Goal: Find specific page/section: Find specific page/section

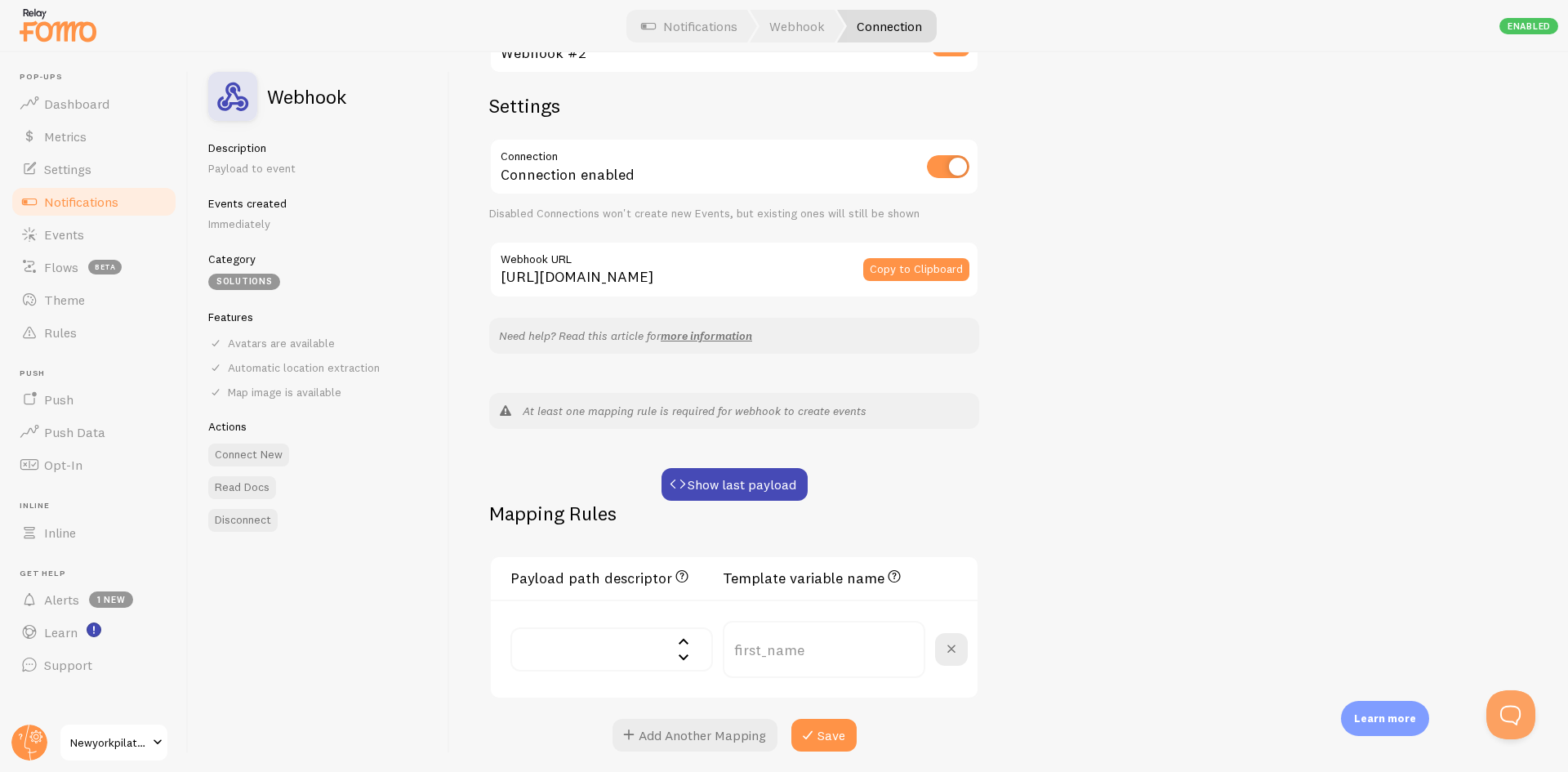
scroll to position [37, 0]
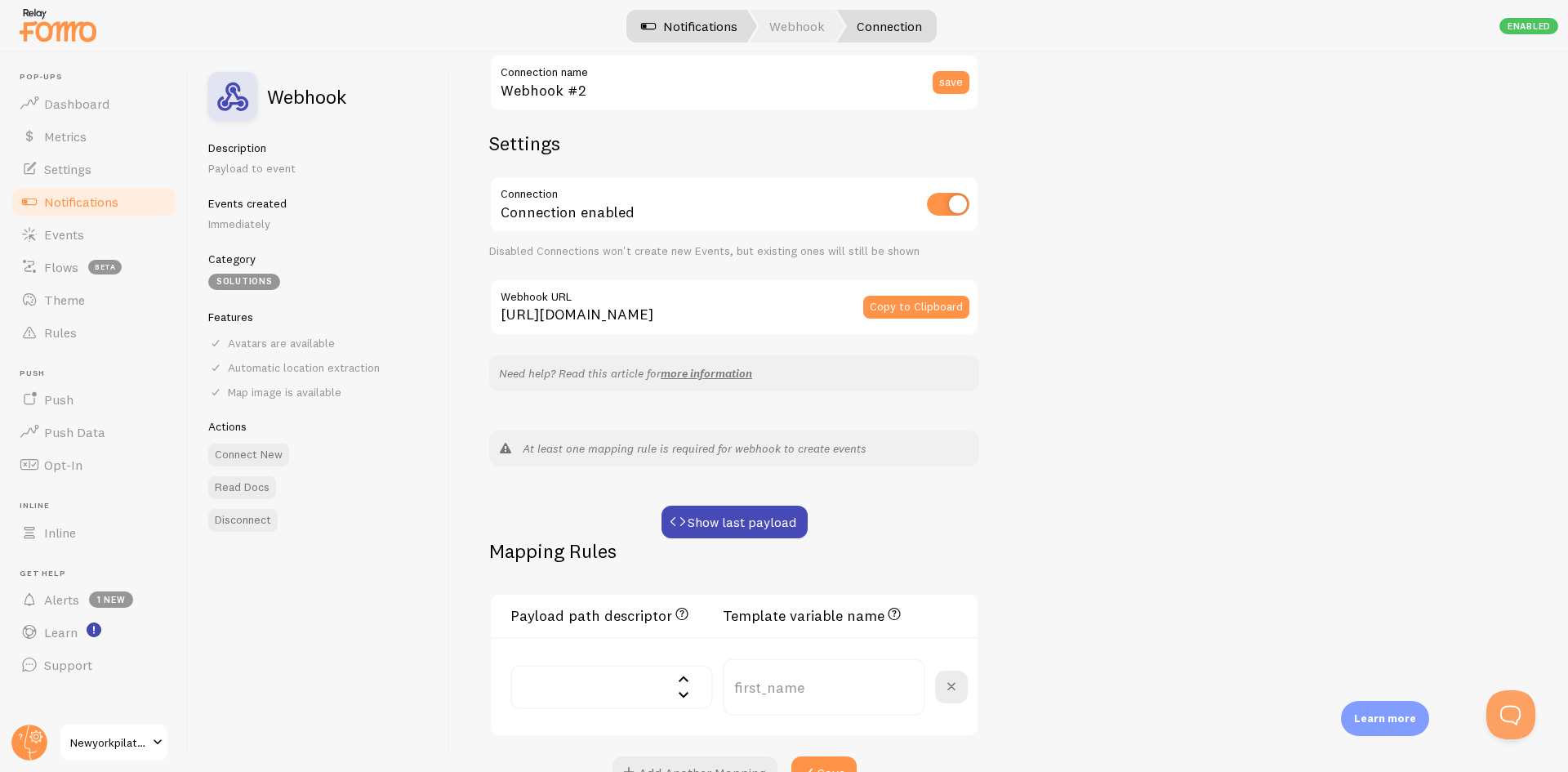
click at [663, 21] on link "Notifications" at bounding box center [689, 26] width 135 height 33
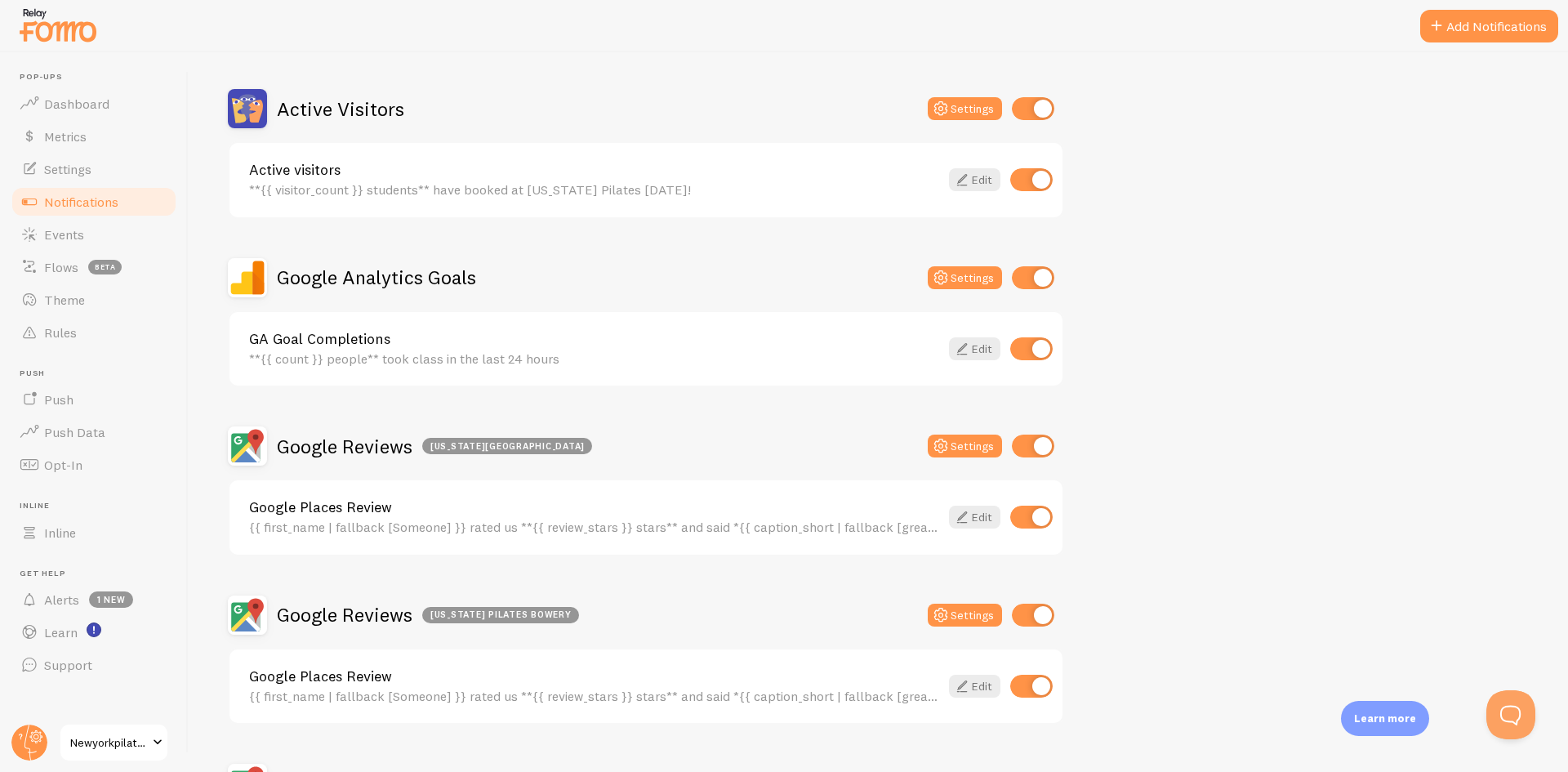
scroll to position [163, 0]
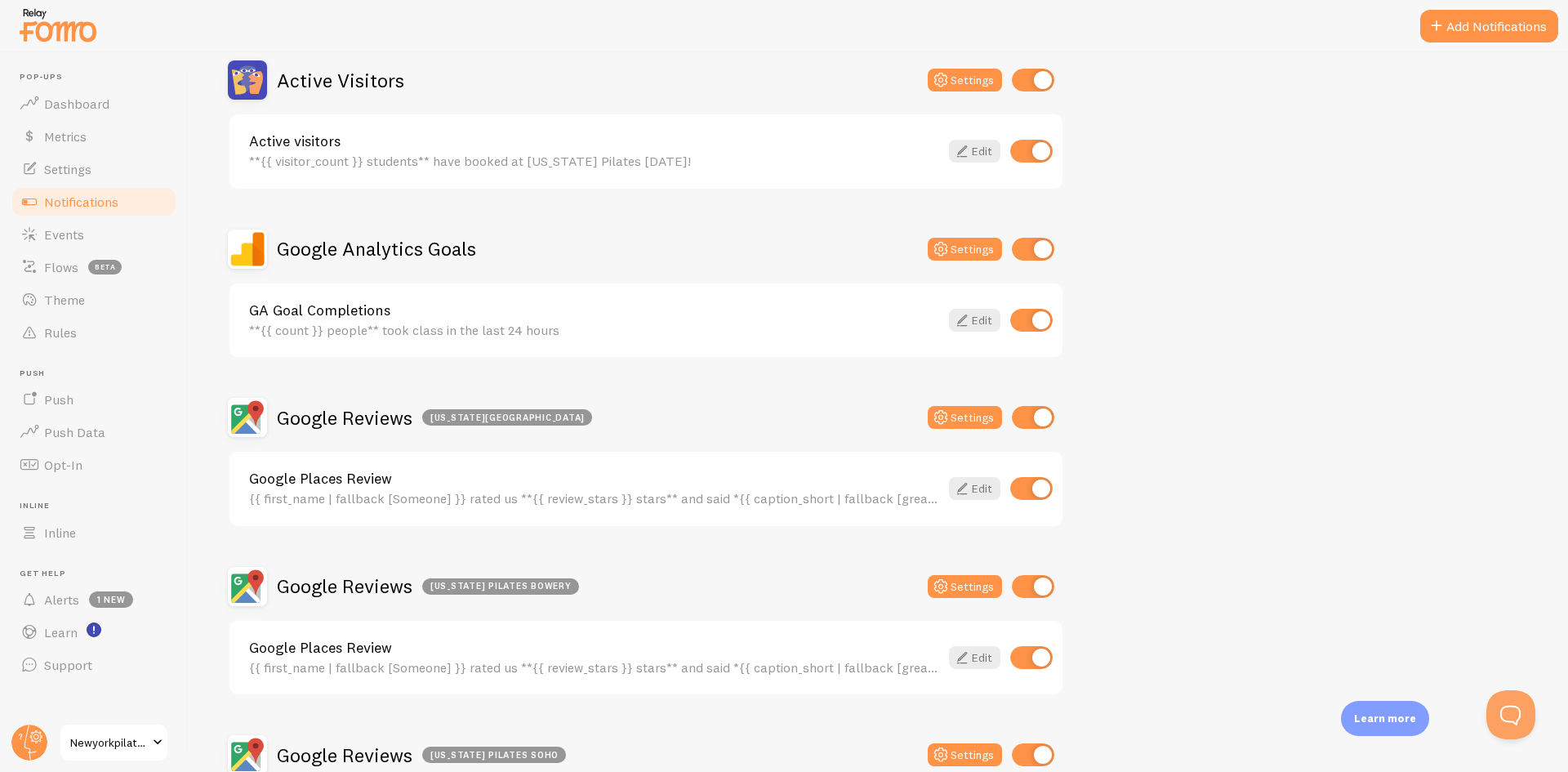
click at [374, 314] on link "GA Goal Completions" at bounding box center [594, 310] width 690 height 14
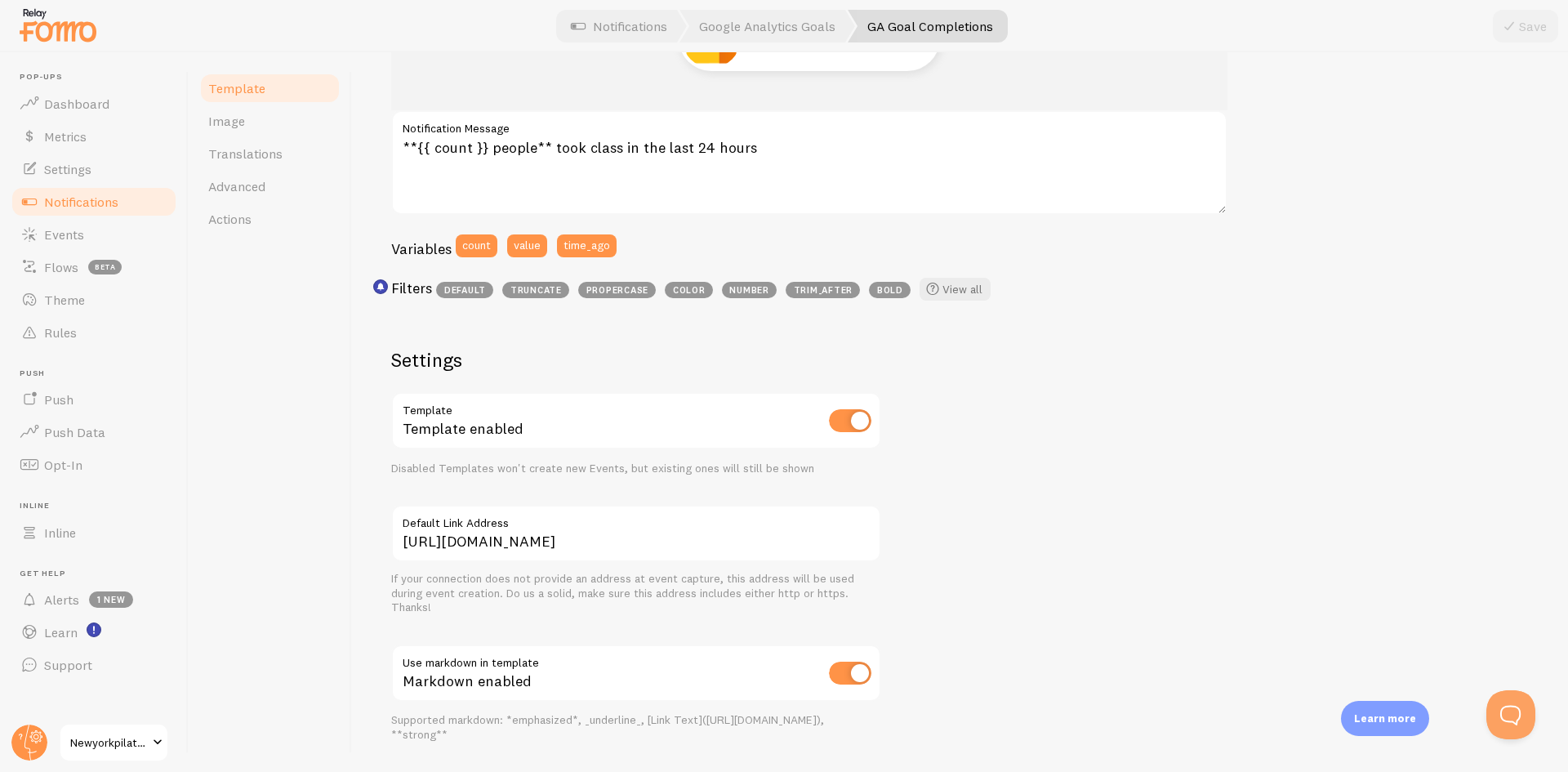
scroll to position [203, 0]
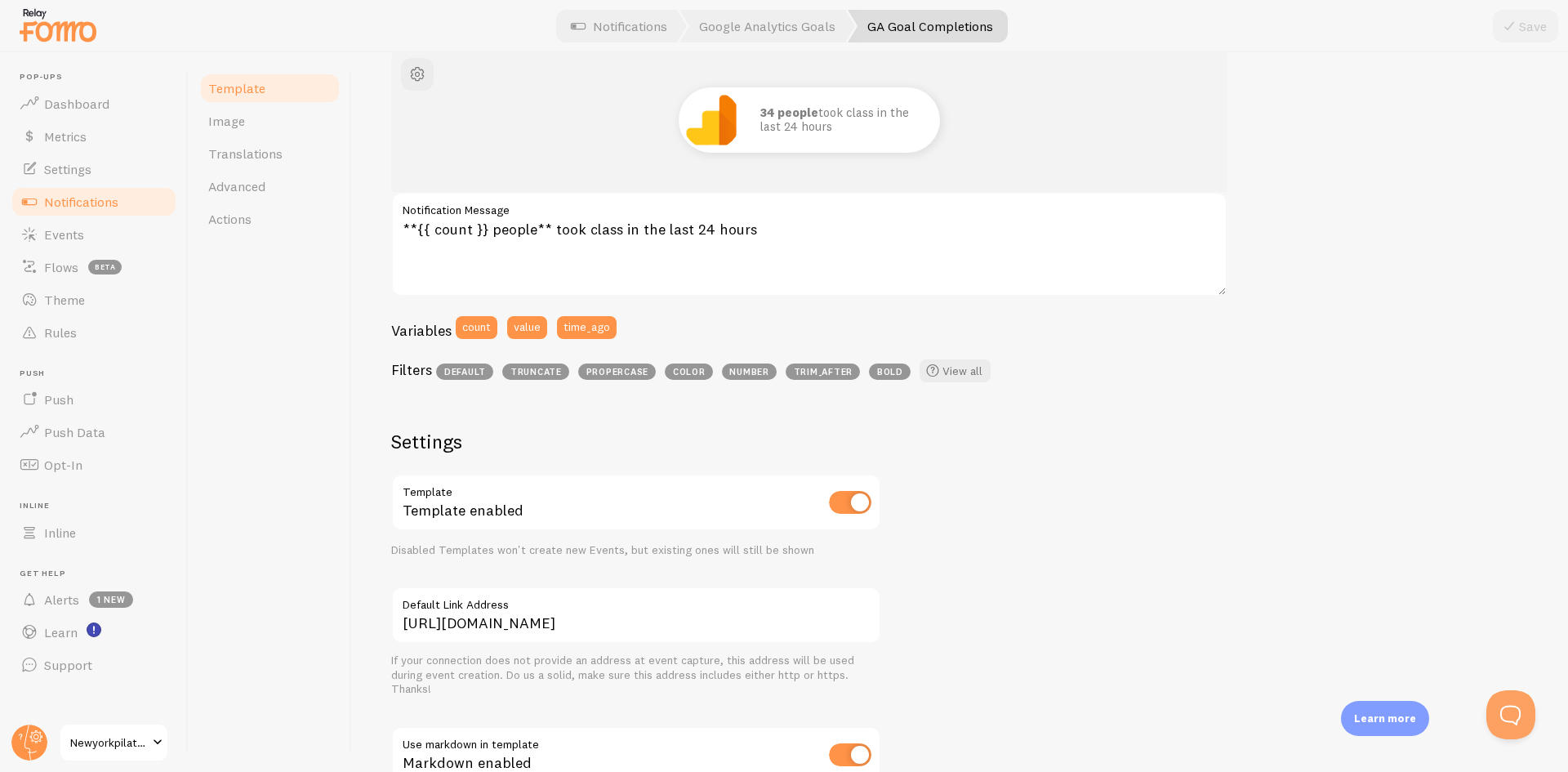
click at [86, 202] on span "Notifications" at bounding box center [80, 201] width 74 height 16
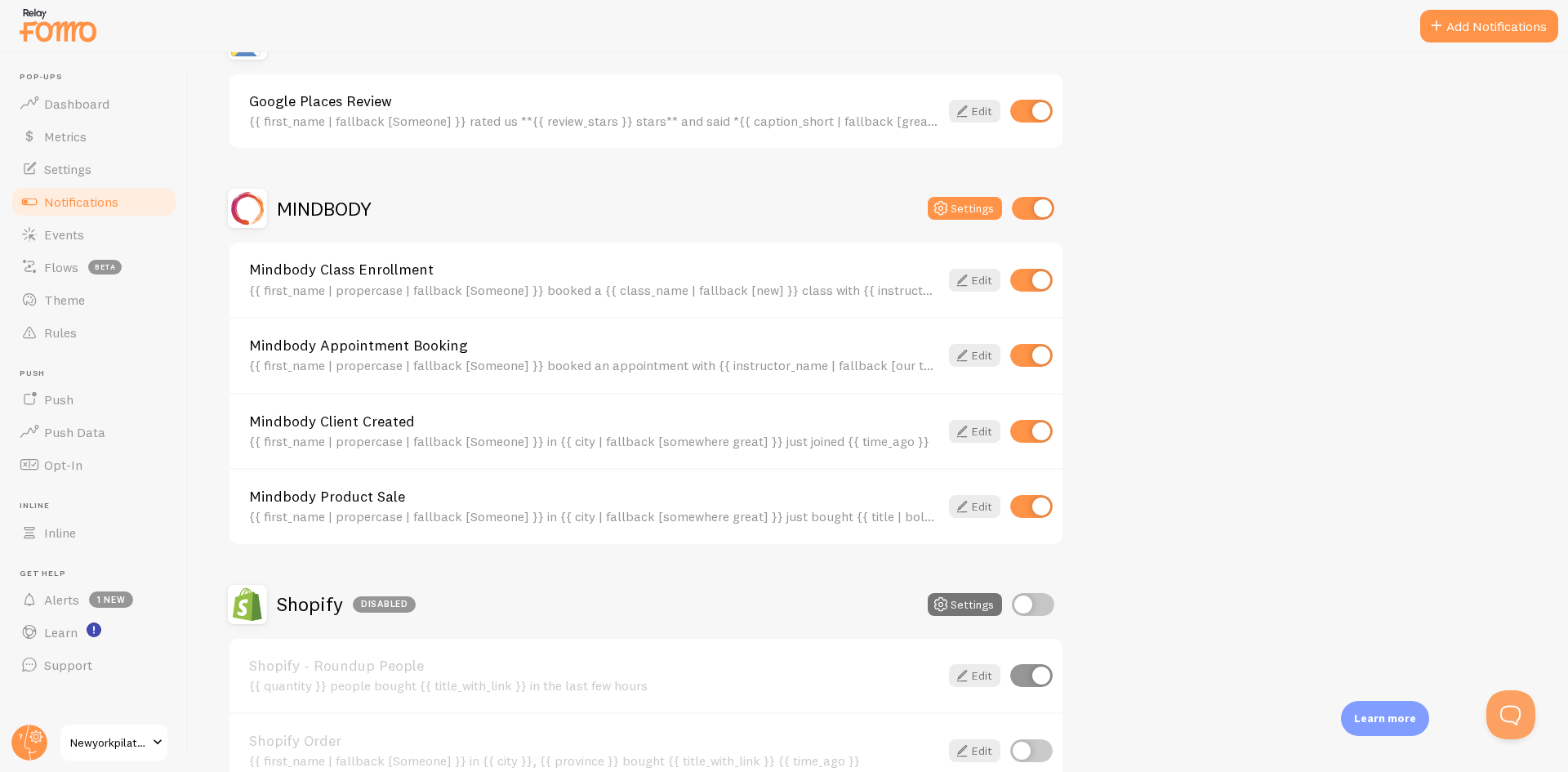
scroll to position [1143, 0]
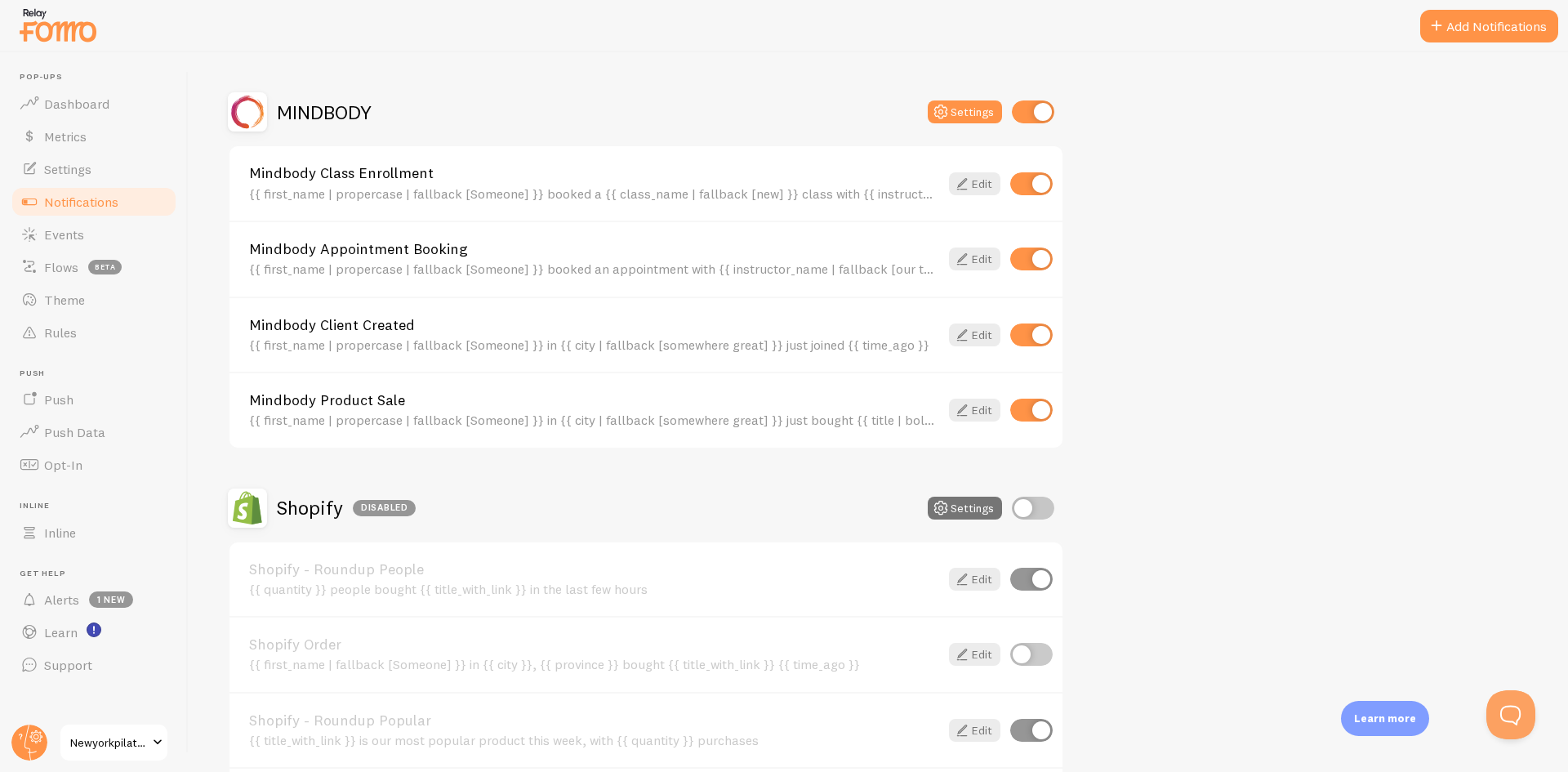
click at [355, 346] on div "{{ first_name | propercase | fallback [Someone] }} in {{ city | fallback [somew…" at bounding box center [594, 344] width 690 height 14
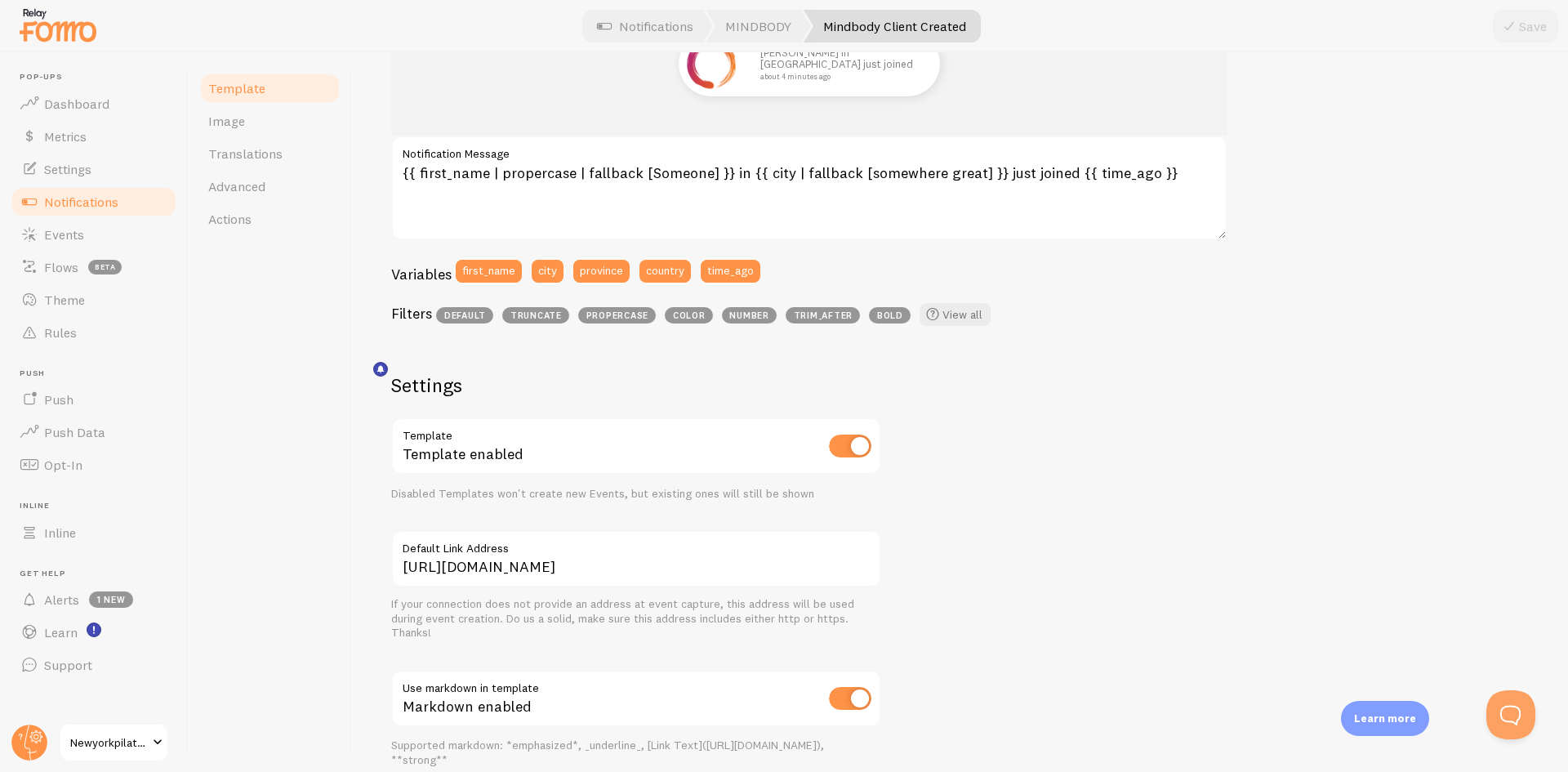
scroll to position [203, 0]
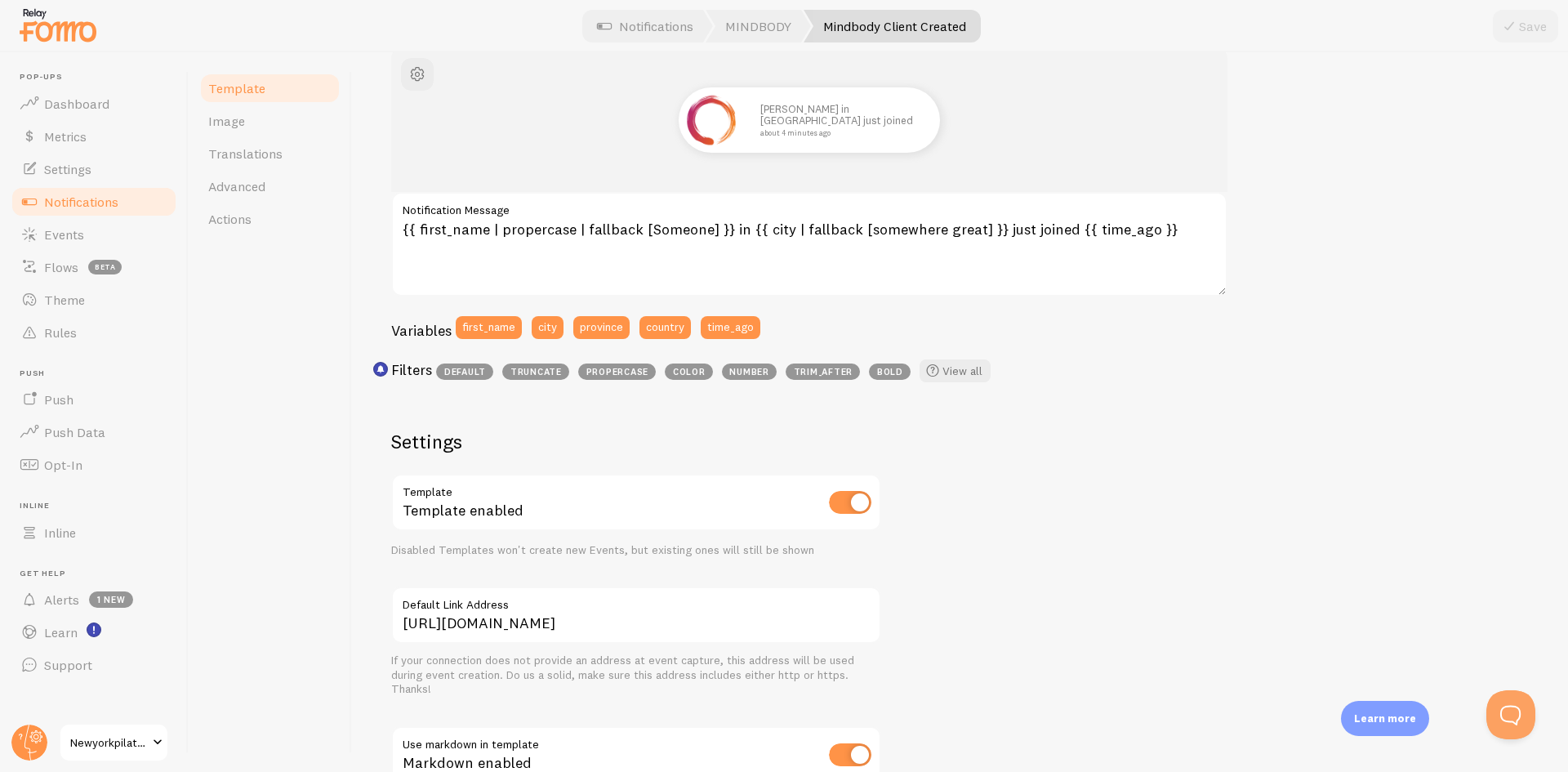
click at [132, 194] on link "Notifications" at bounding box center [94, 201] width 168 height 33
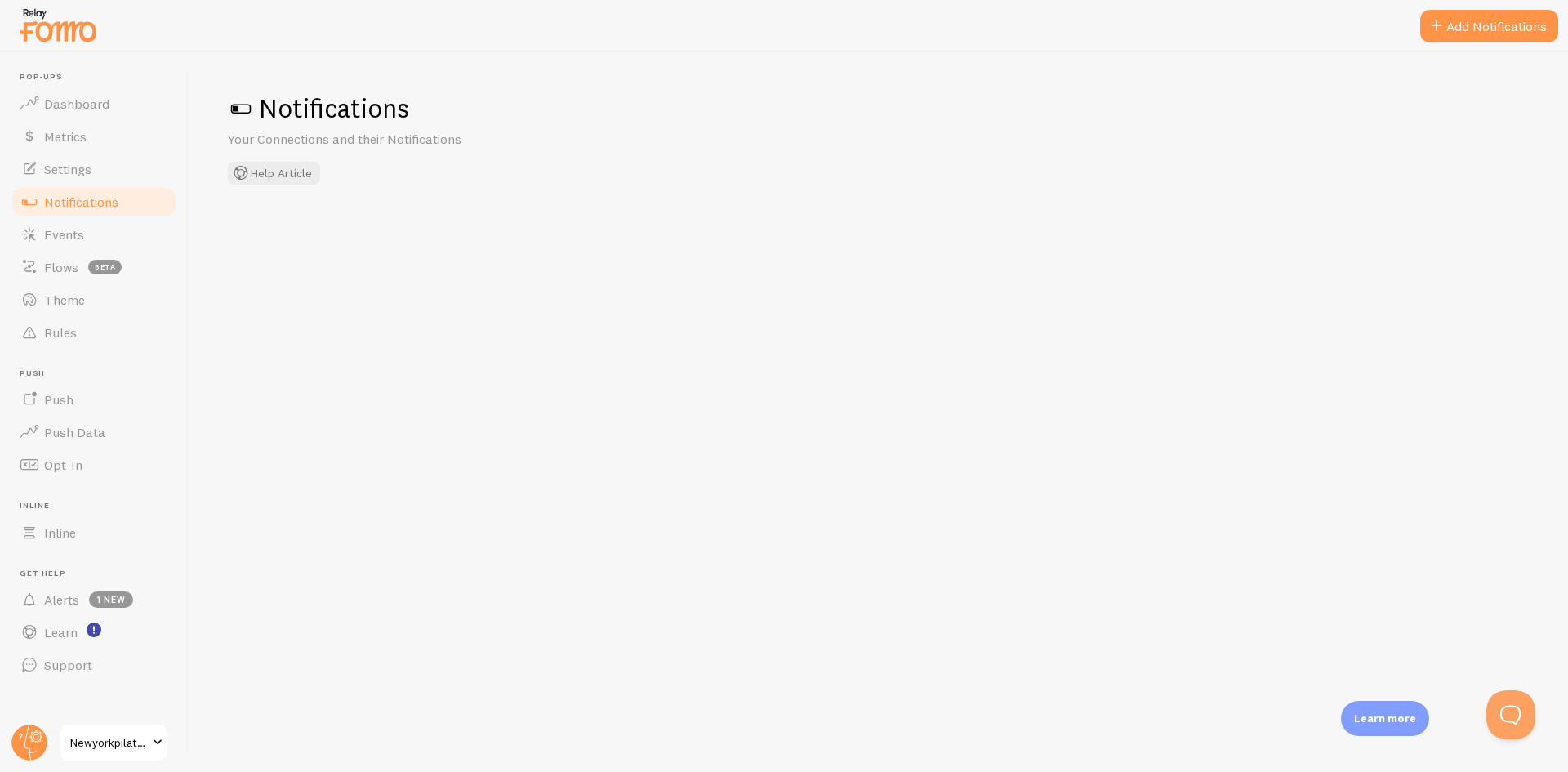
click at [83, 208] on span "Notifications" at bounding box center [80, 201] width 74 height 16
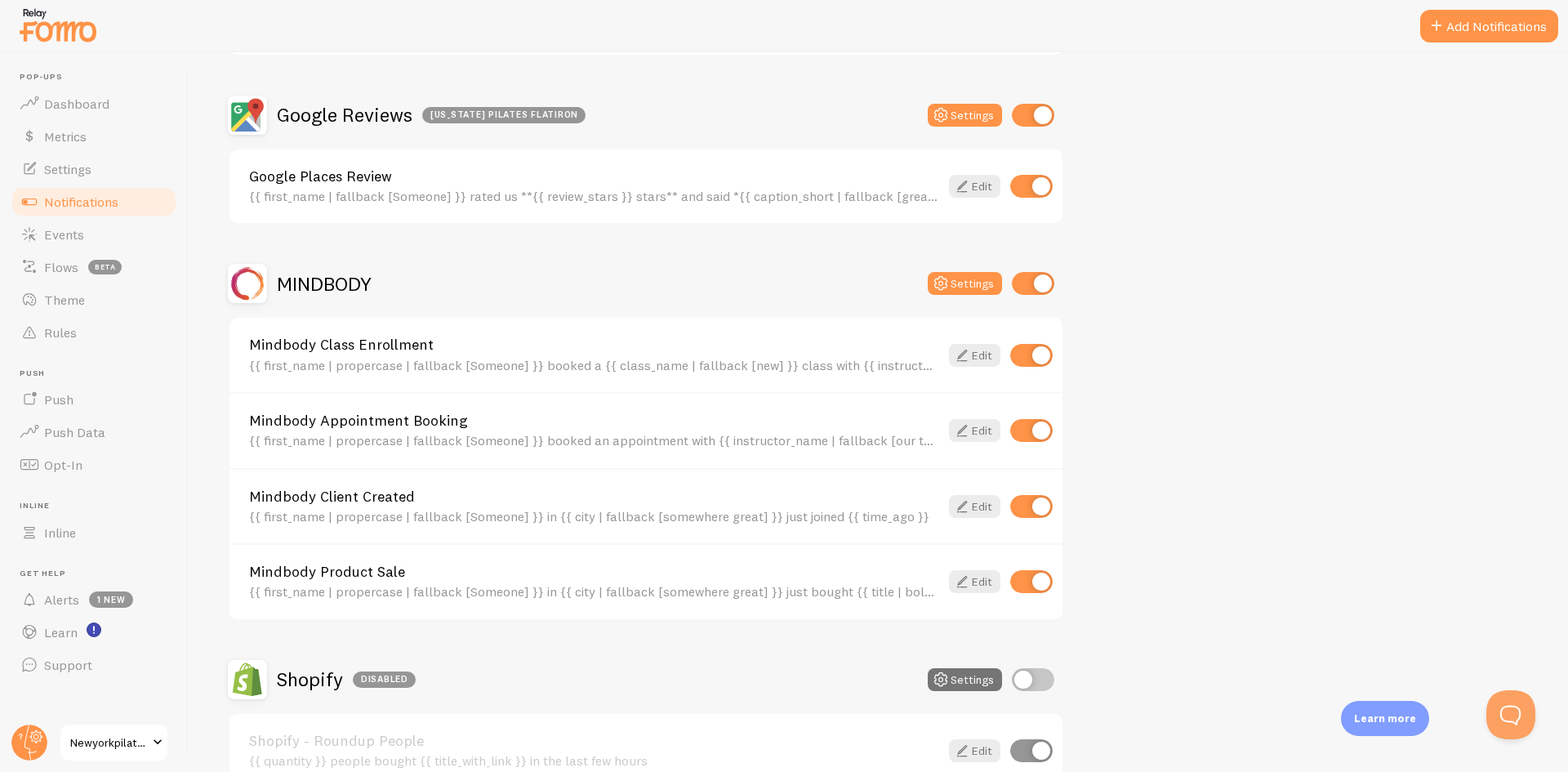
scroll to position [1062, 0]
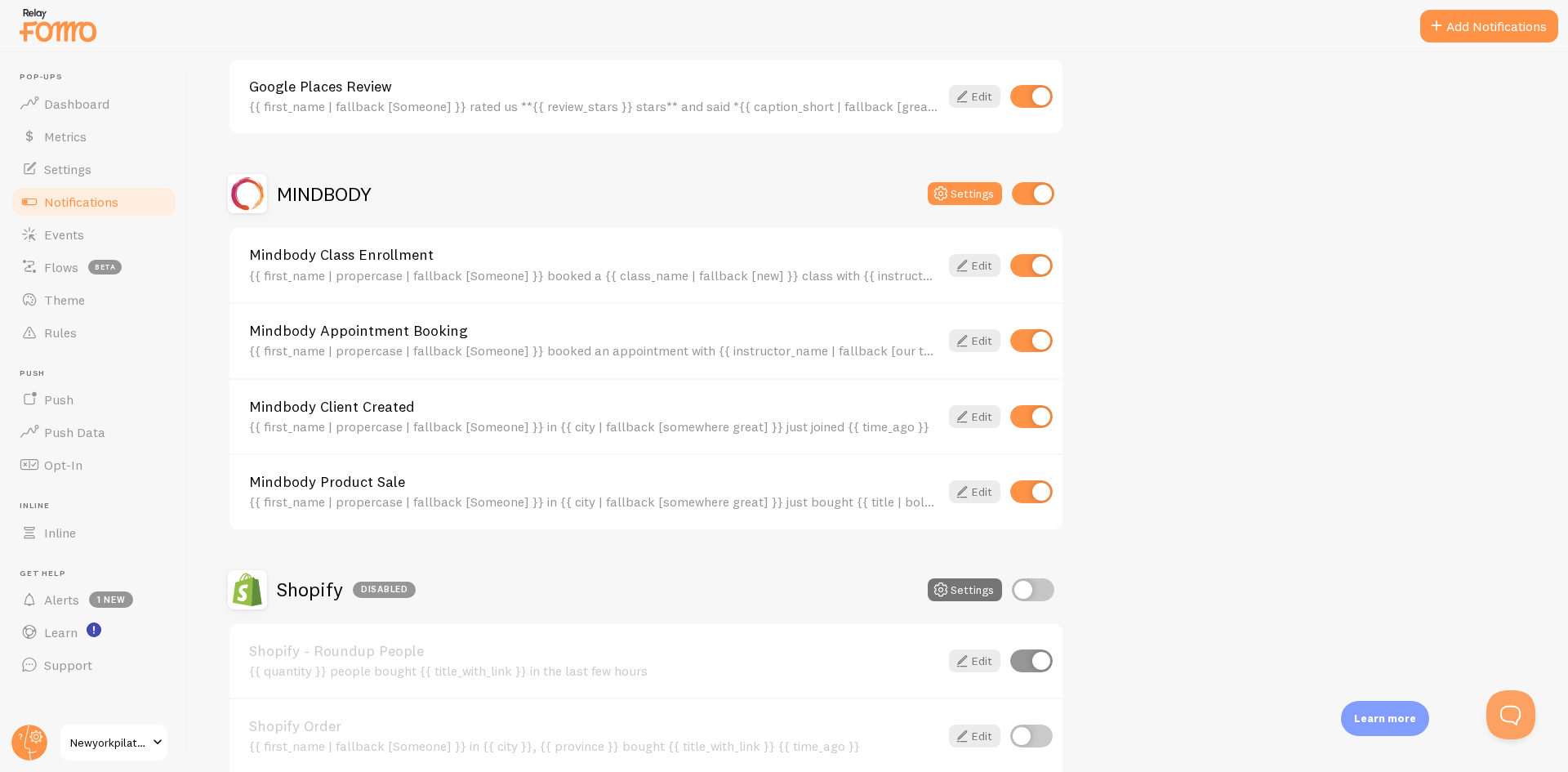
click at [517, 411] on link "Mindbody Client Created" at bounding box center [594, 407] width 690 height 14
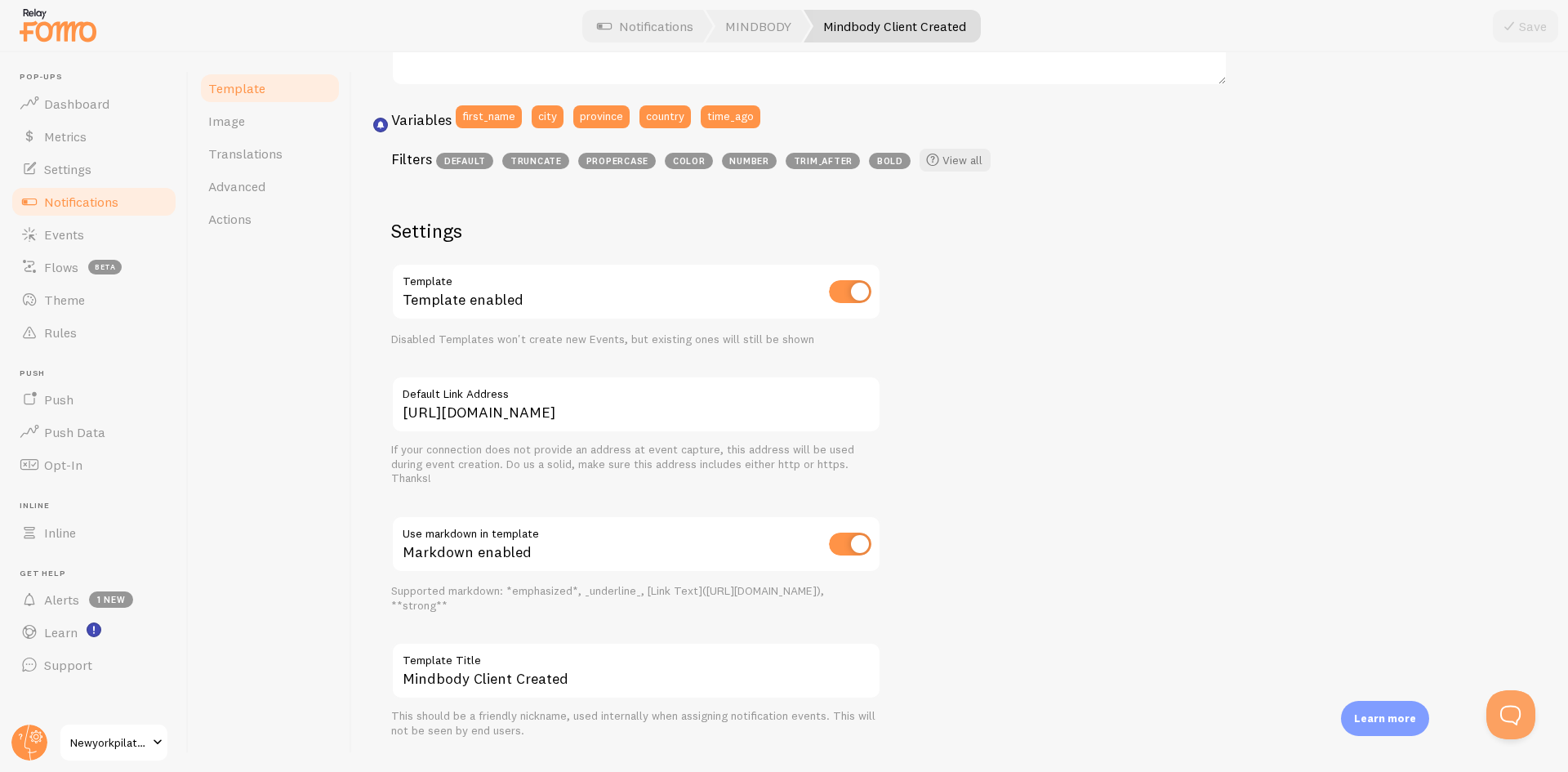
scroll to position [448, 0]
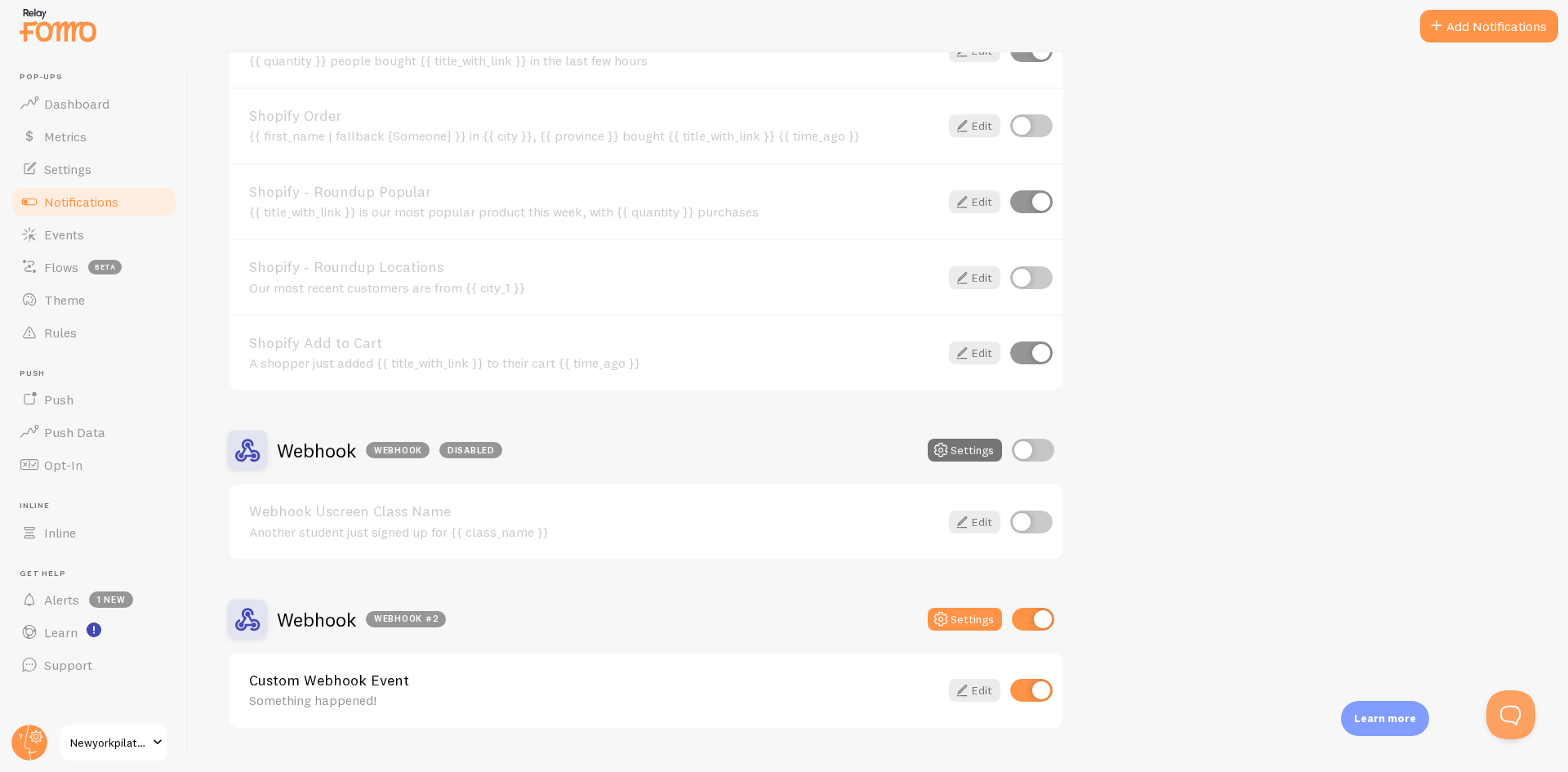
scroll to position [1707, 0]
